Goal: Find specific page/section: Find specific page/section

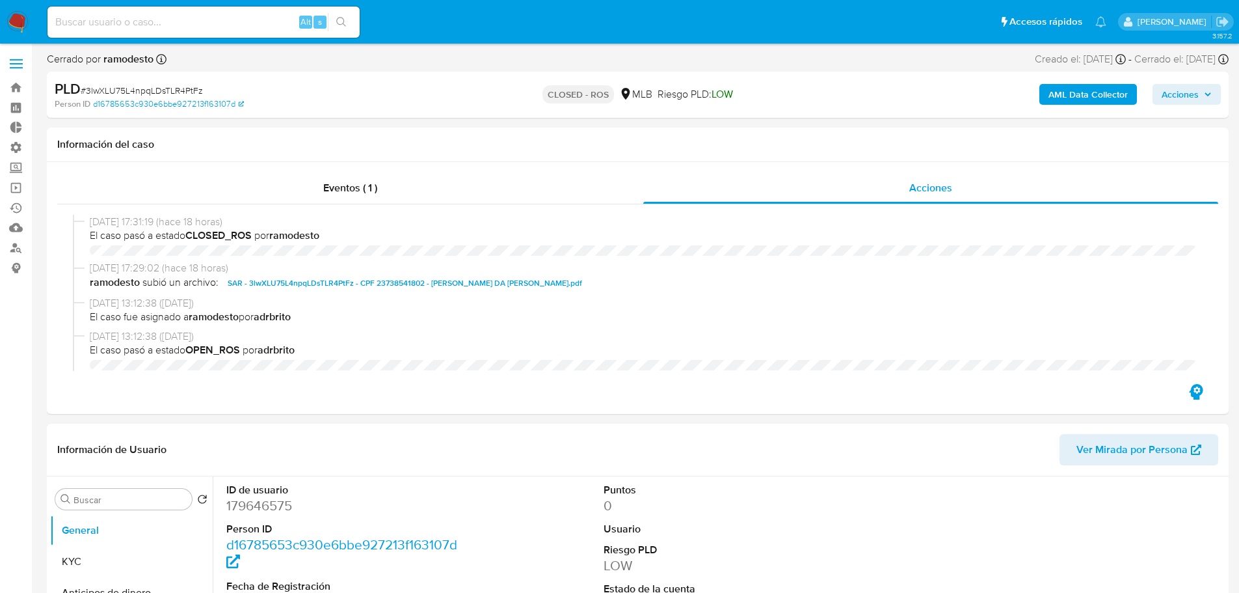
select select "10"
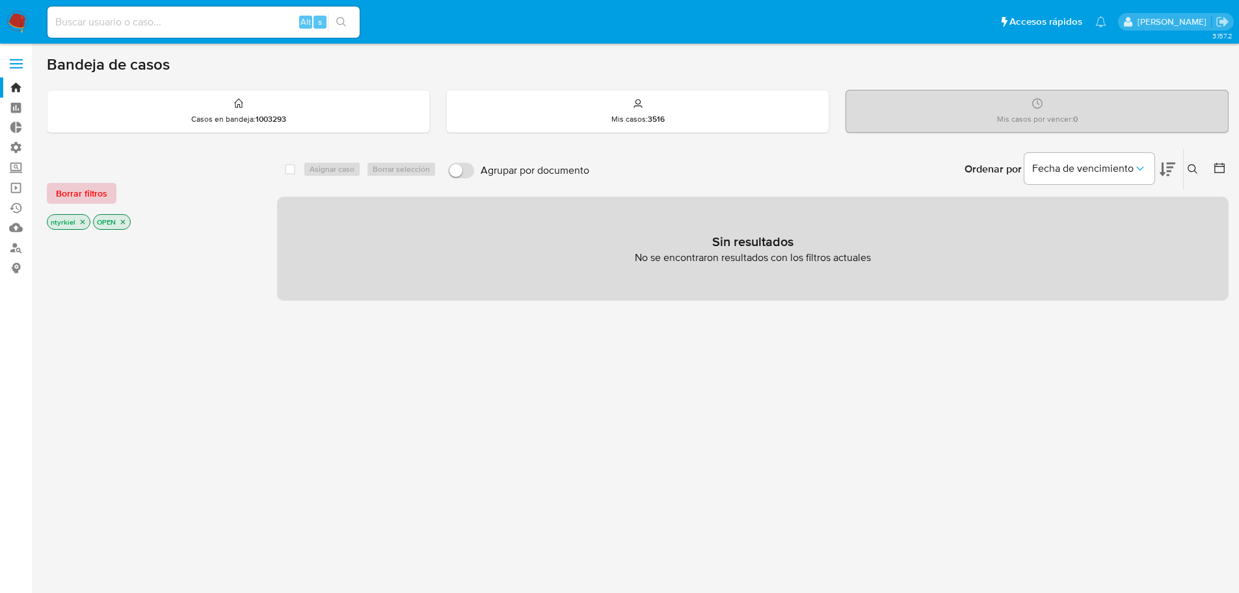
click at [95, 202] on span "Borrar filtros" at bounding box center [81, 193] width 51 height 18
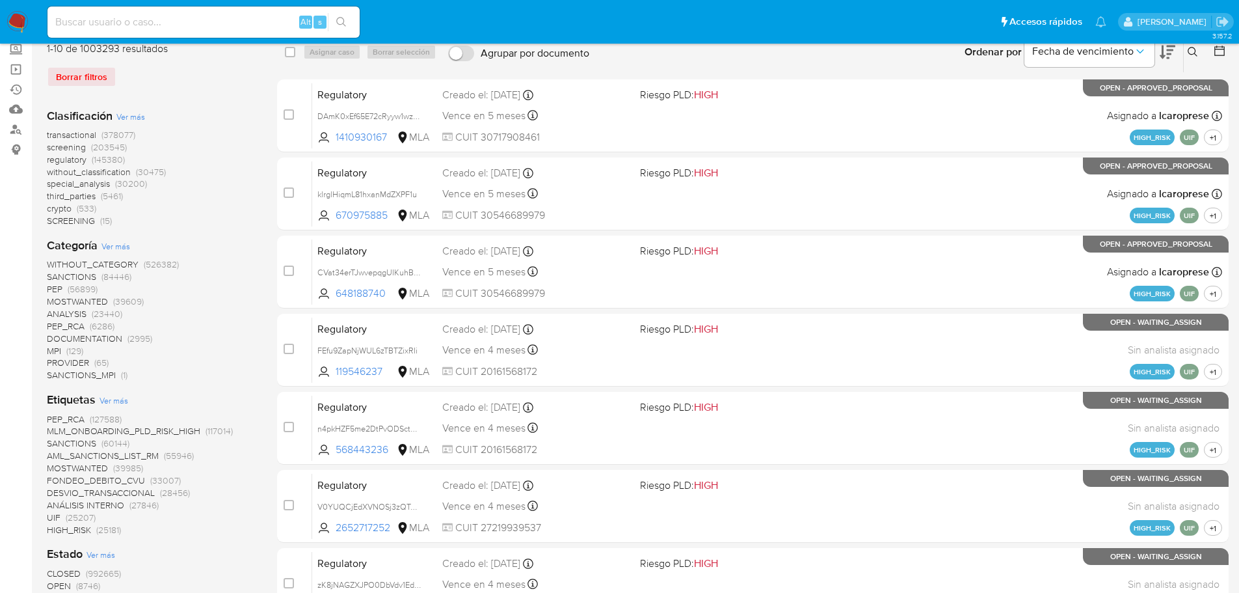
scroll to position [130, 0]
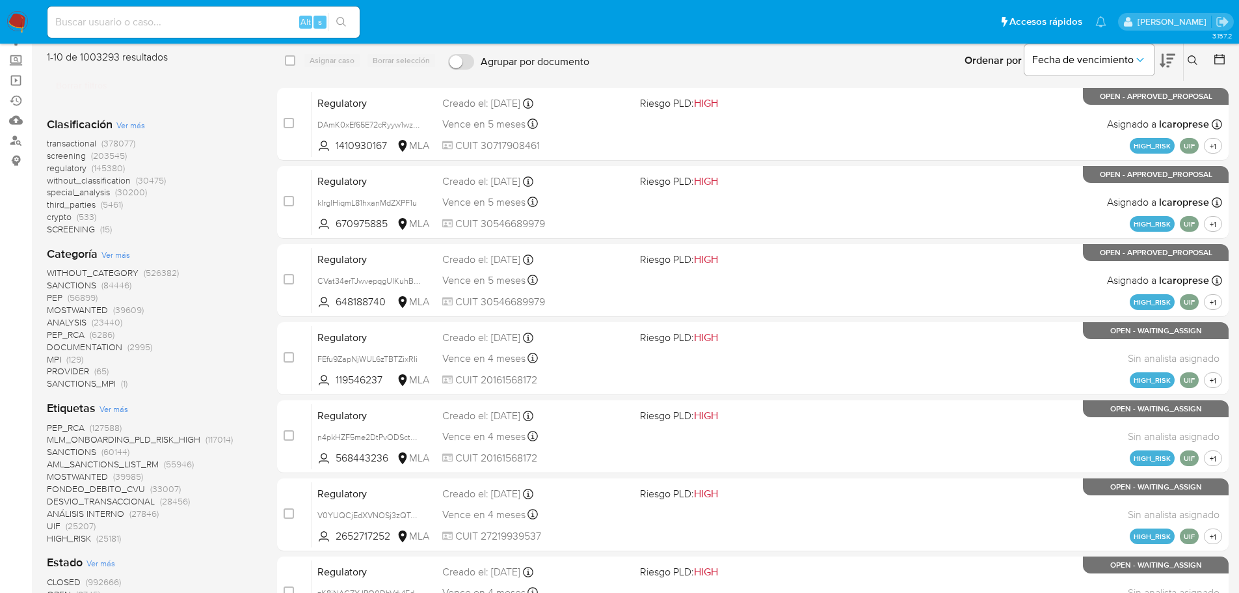
scroll to position [130, 0]
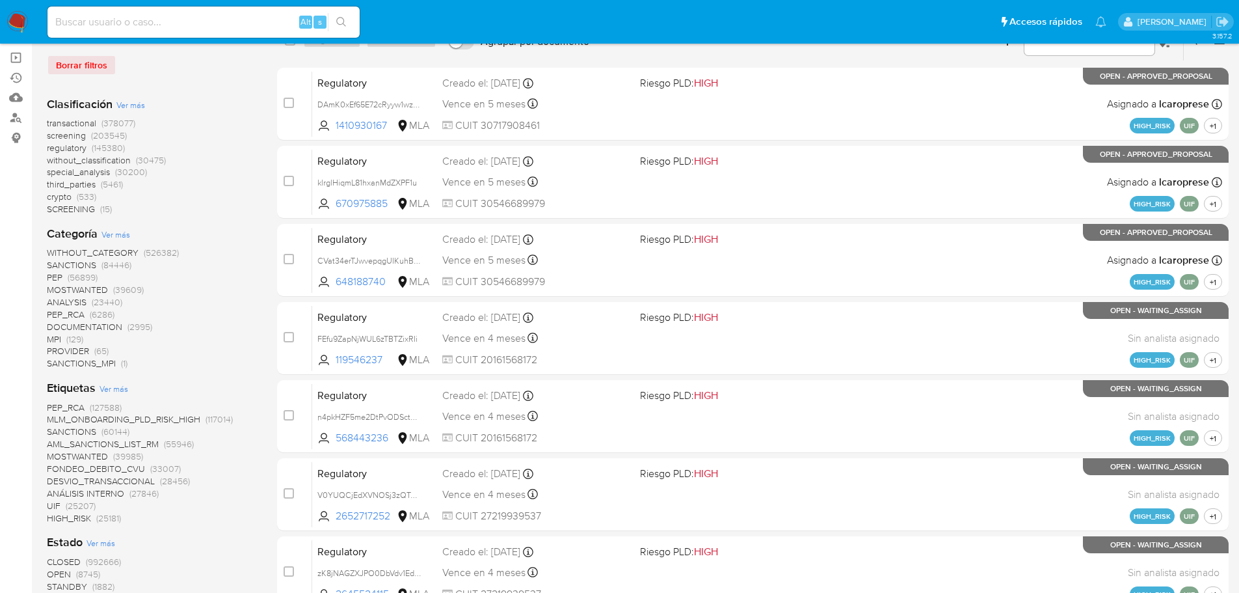
click at [120, 385] on span "Ver más" at bounding box center [114, 388] width 29 height 12
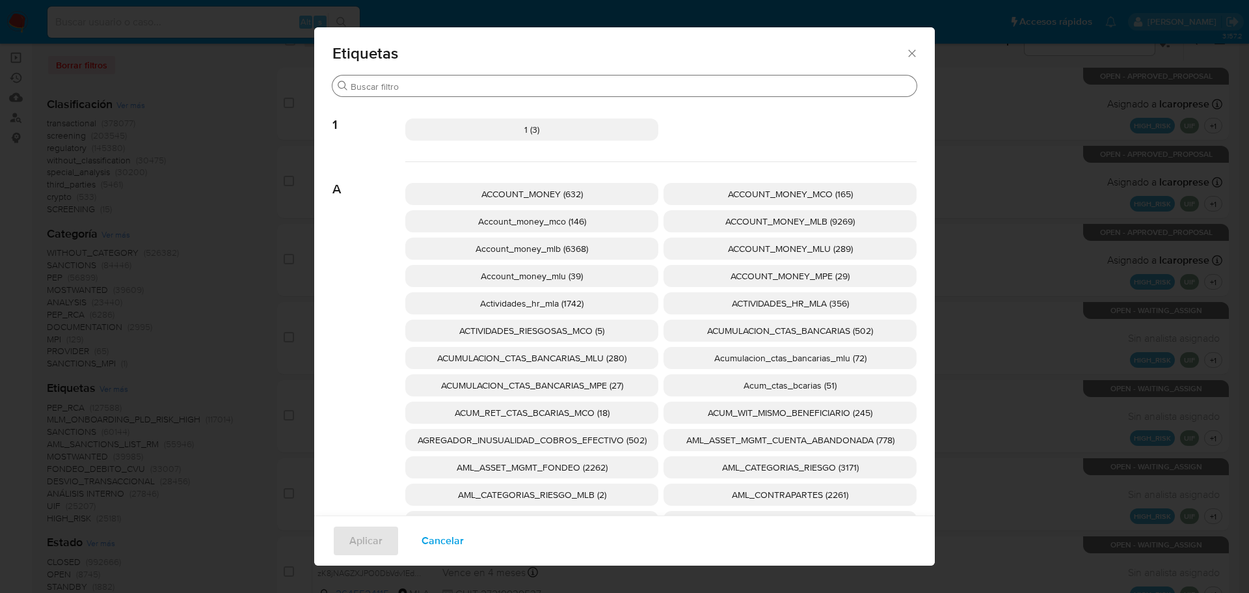
click at [445, 85] on input "Buscar" at bounding box center [631, 87] width 561 height 12
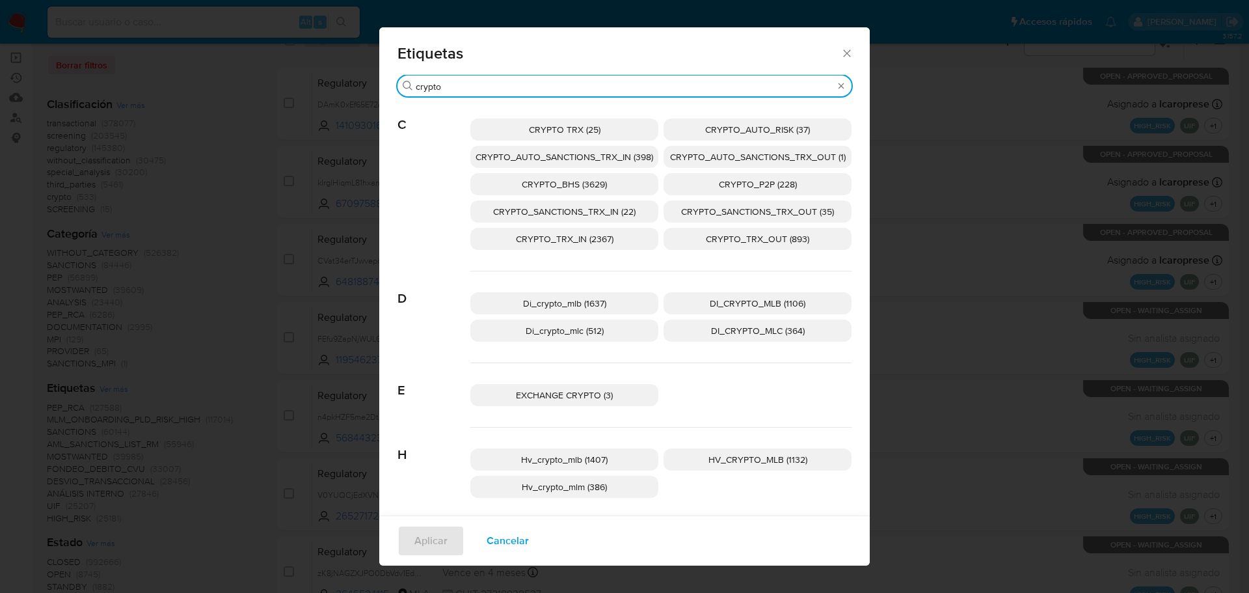
type input "crypto"
click at [842, 51] on icon "Cerrar" at bounding box center [846, 53] width 13 height 13
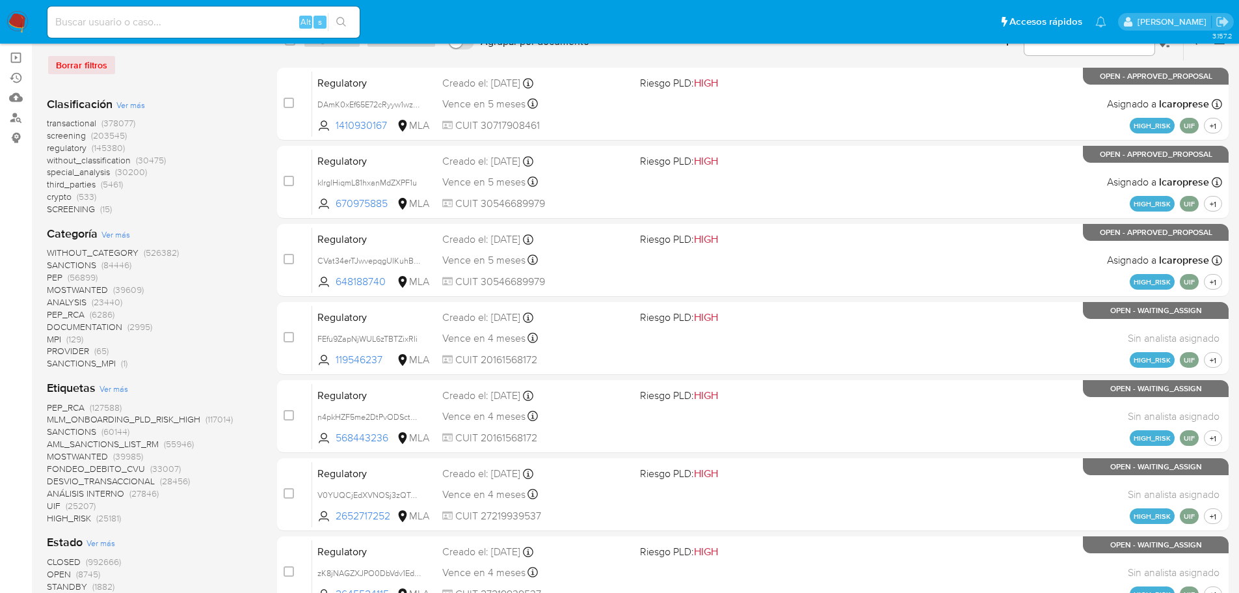
click at [124, 386] on span "Ver más" at bounding box center [114, 388] width 29 height 12
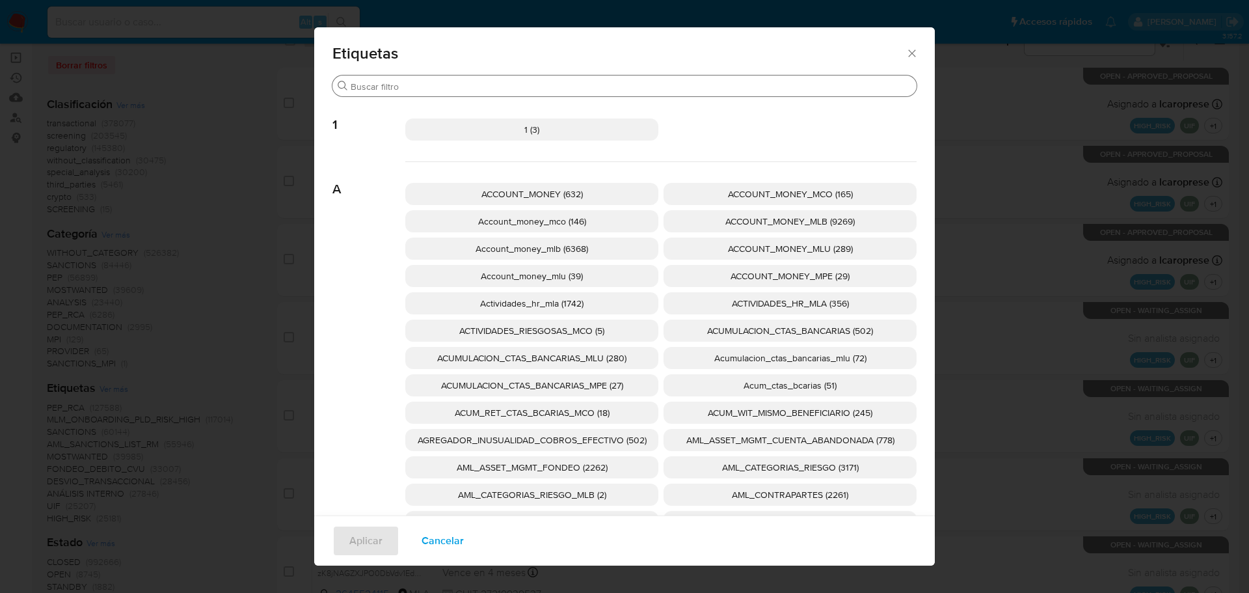
click at [364, 89] on input "Buscar" at bounding box center [631, 87] width 561 height 12
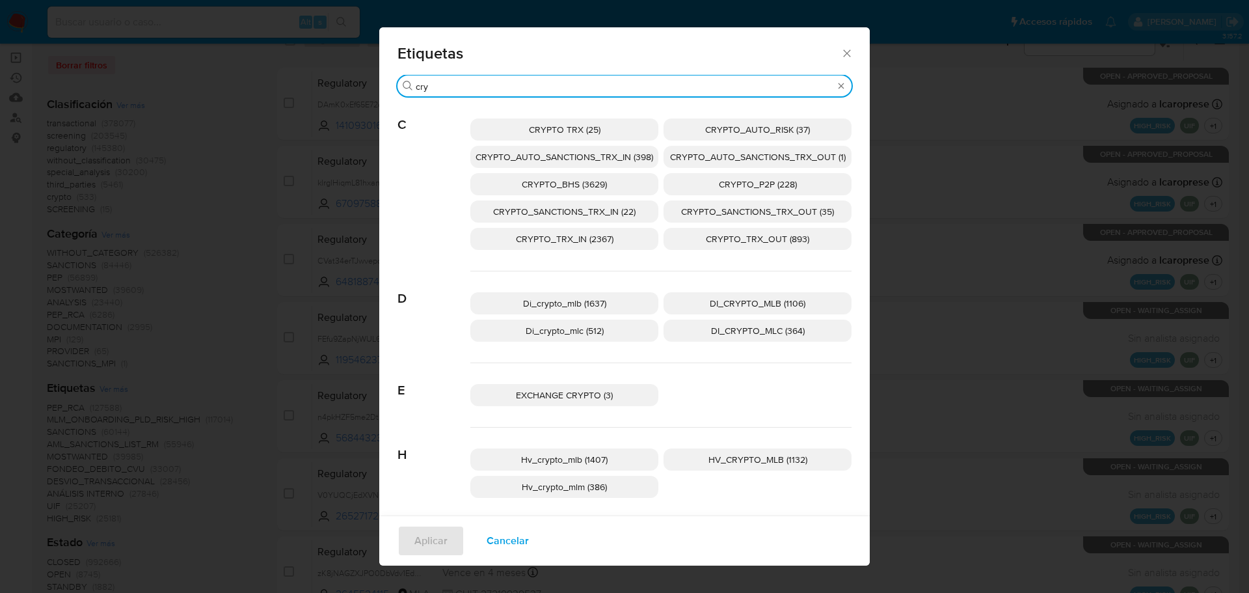
type input "cry"
click at [844, 47] on icon "Cerrar" at bounding box center [846, 53] width 13 height 13
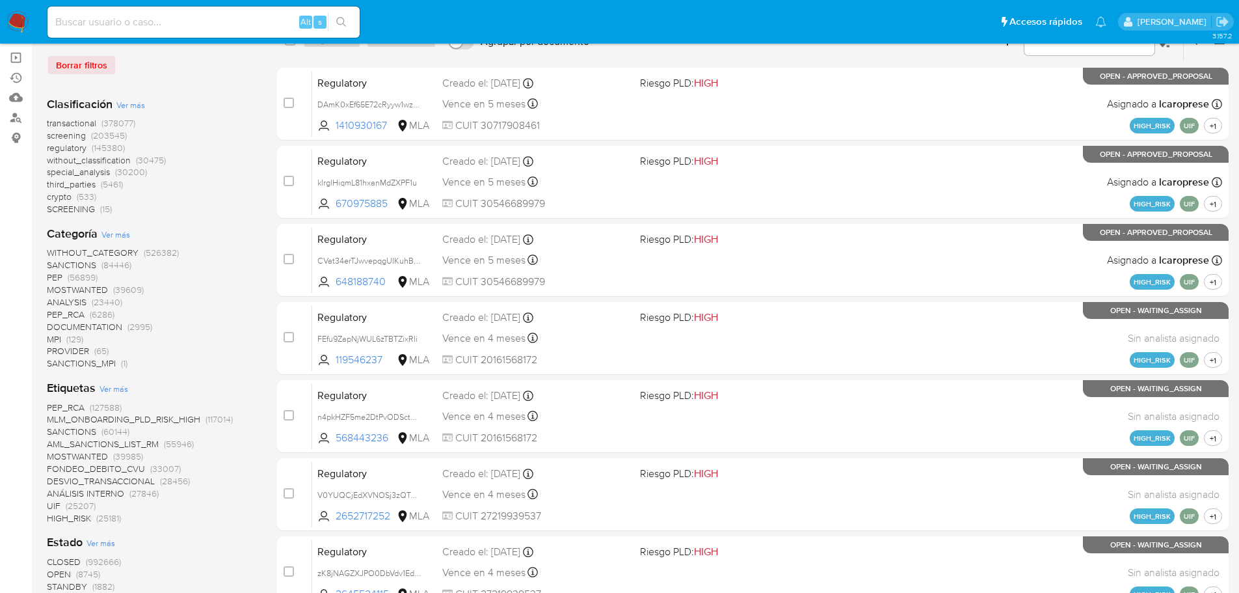
scroll to position [0, 0]
